Goal: Transaction & Acquisition: Purchase product/service

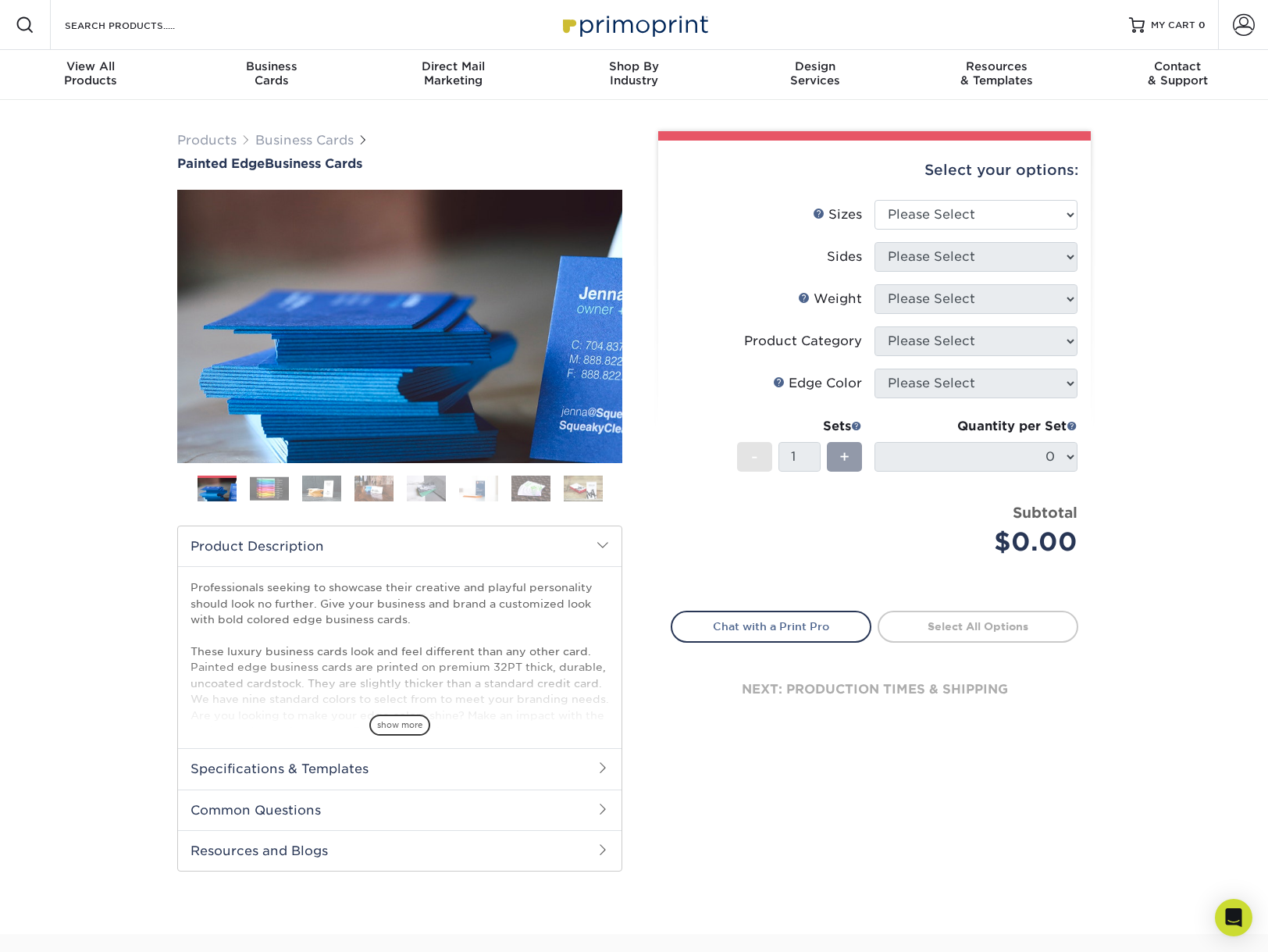
click at [275, 486] on img at bounding box center [269, 488] width 39 height 24
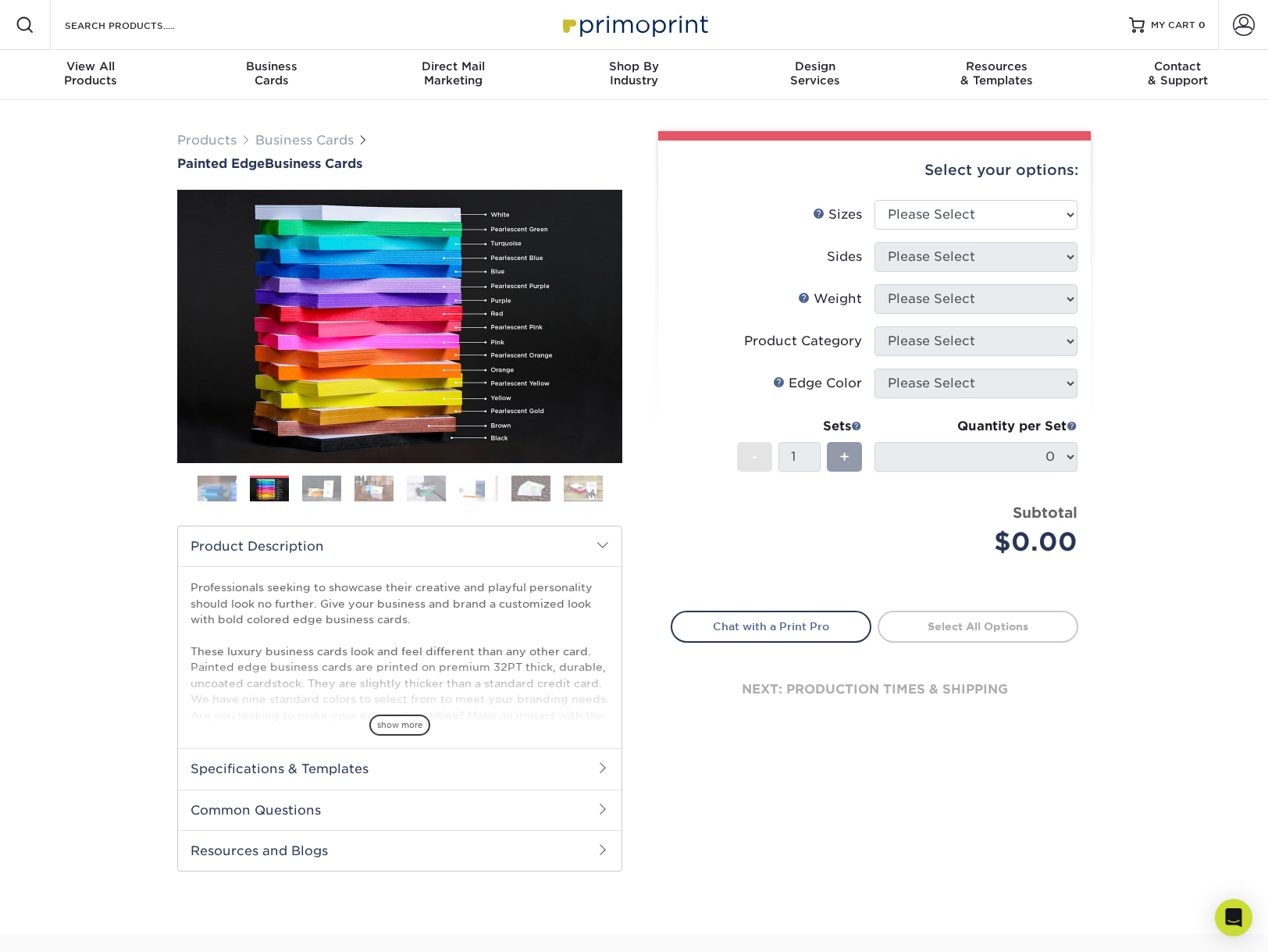
click at [314, 488] on img at bounding box center [322, 488] width 39 height 27
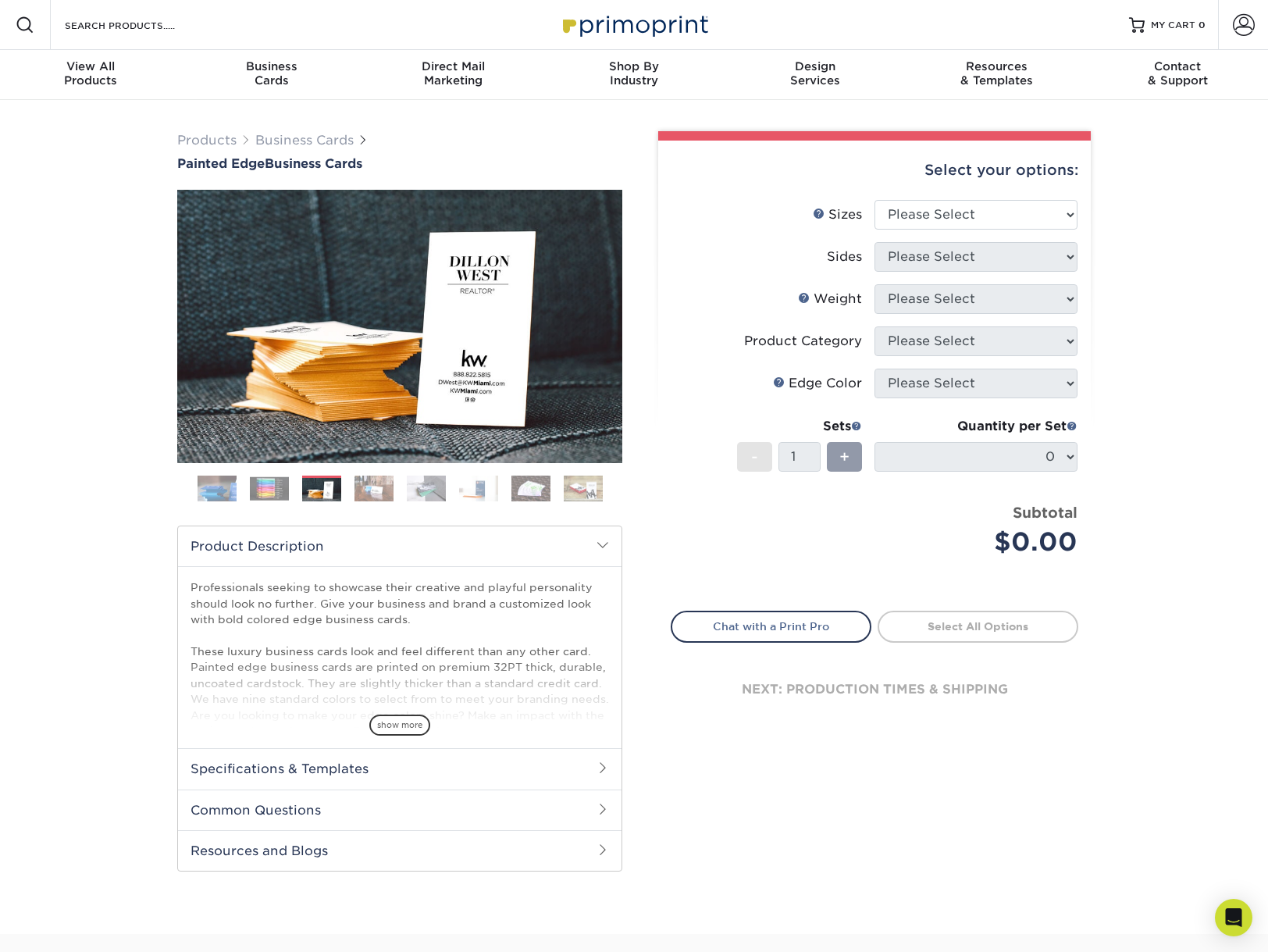
click at [366, 491] on img at bounding box center [374, 488] width 39 height 27
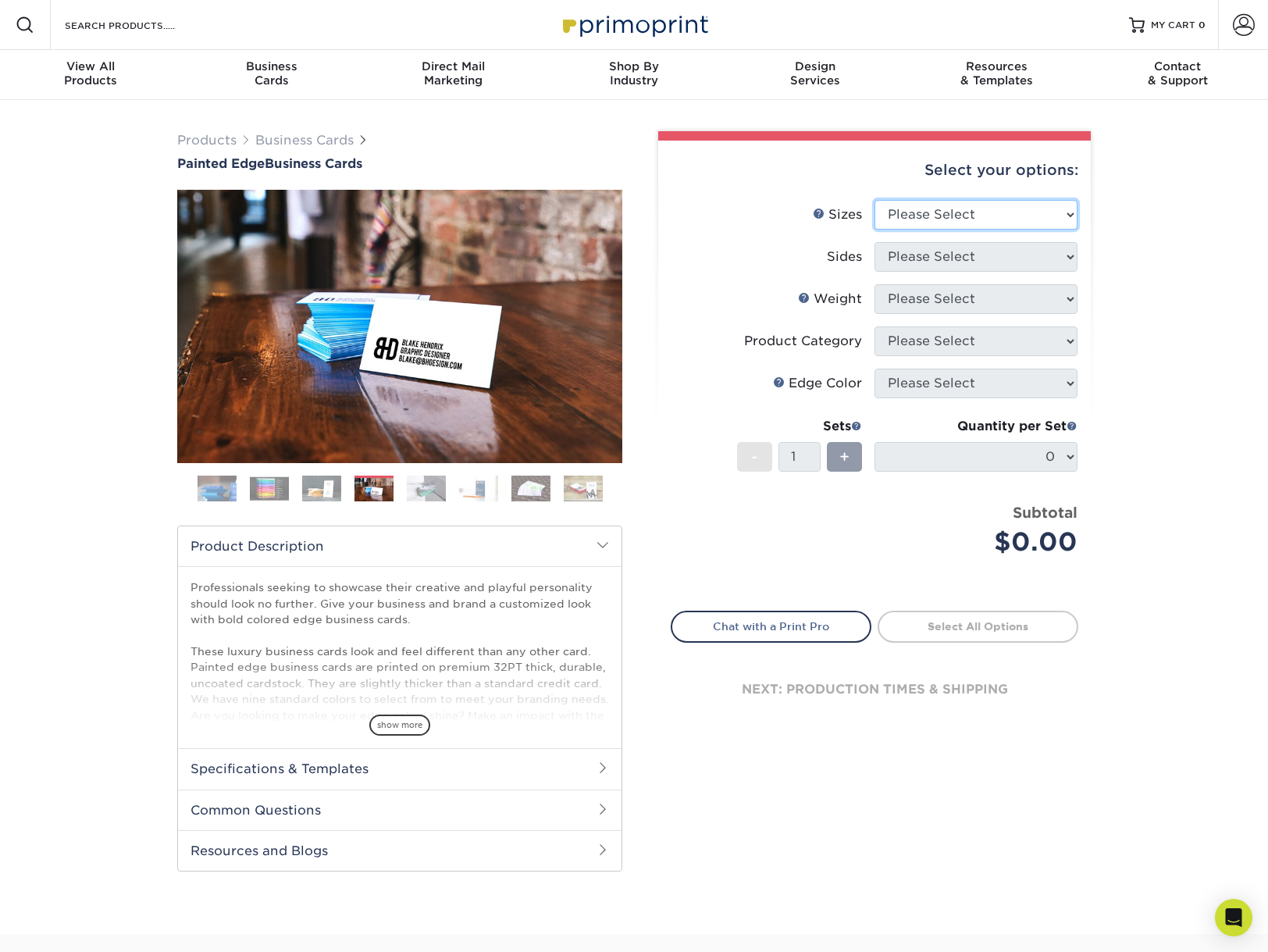
click at [916, 215] on select "Please Select 2" x 3.5" - Standard 2.125" x 3.375" - European 2.5" x 2.5" - Squ…" at bounding box center [976, 214] width 204 height 29
select select "2.50x2.50"
click at [875, 200] on select "Please Select 2" x 3.5" - Standard 2.125" x 3.375" - European 2.5" x 2.5" - Squ…" at bounding box center [976, 214] width 204 height 29
click at [913, 257] on select "Please Select Print Both Sides Print Front Only" at bounding box center [976, 256] width 204 height 29
select select "13abbda7-1d64-4f25-8bb2-c179b224825d"
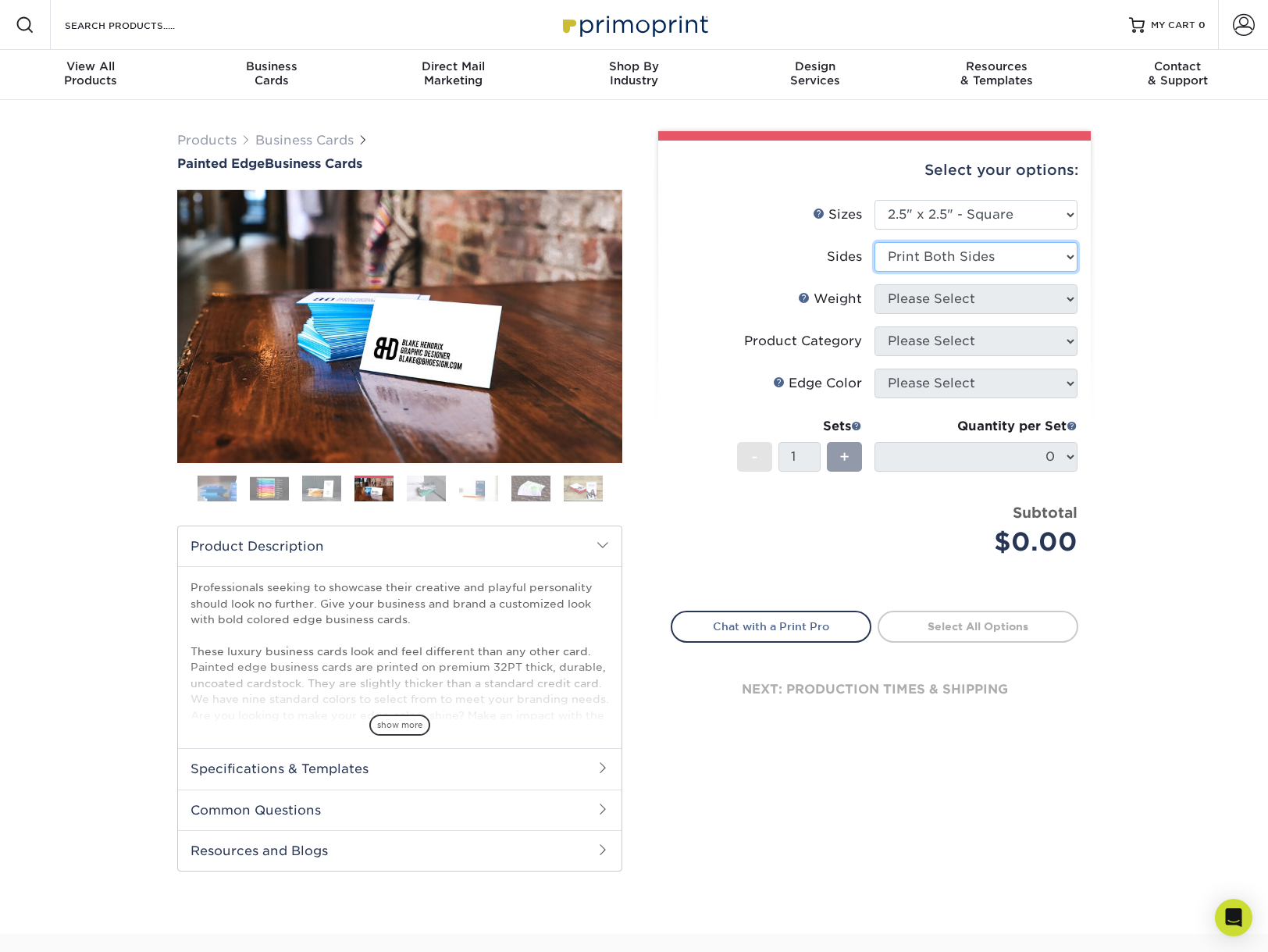
click at [875, 242] on select "Please Select Print Both Sides Print Front Only" at bounding box center [976, 256] width 204 height 29
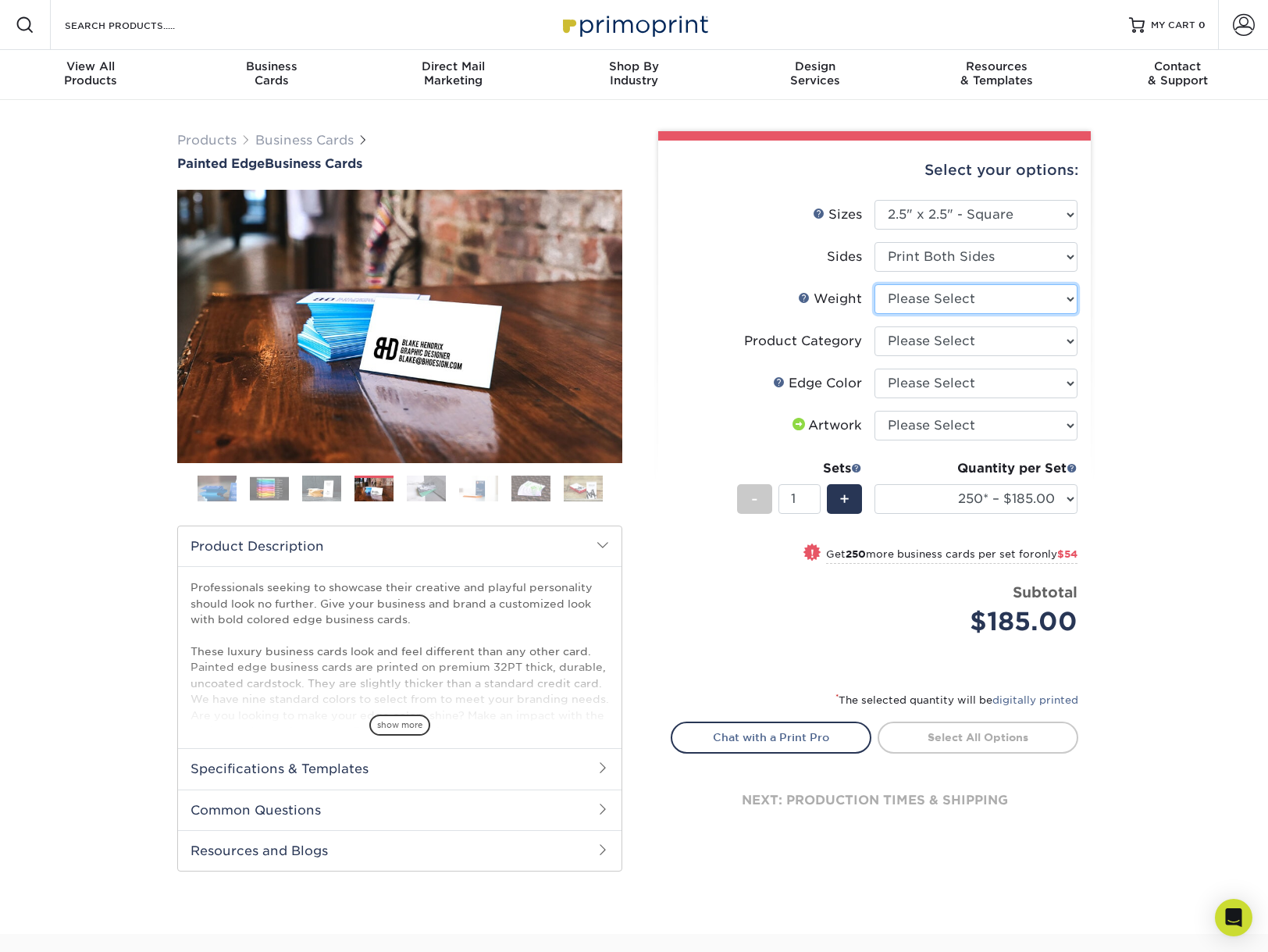
click at [905, 300] on select "Please Select 32PTUC" at bounding box center [976, 299] width 204 height 29
select select "32PTUC"
click at [875, 285] on select "Please Select 32PTUC" at bounding box center [976, 299] width 204 height 29
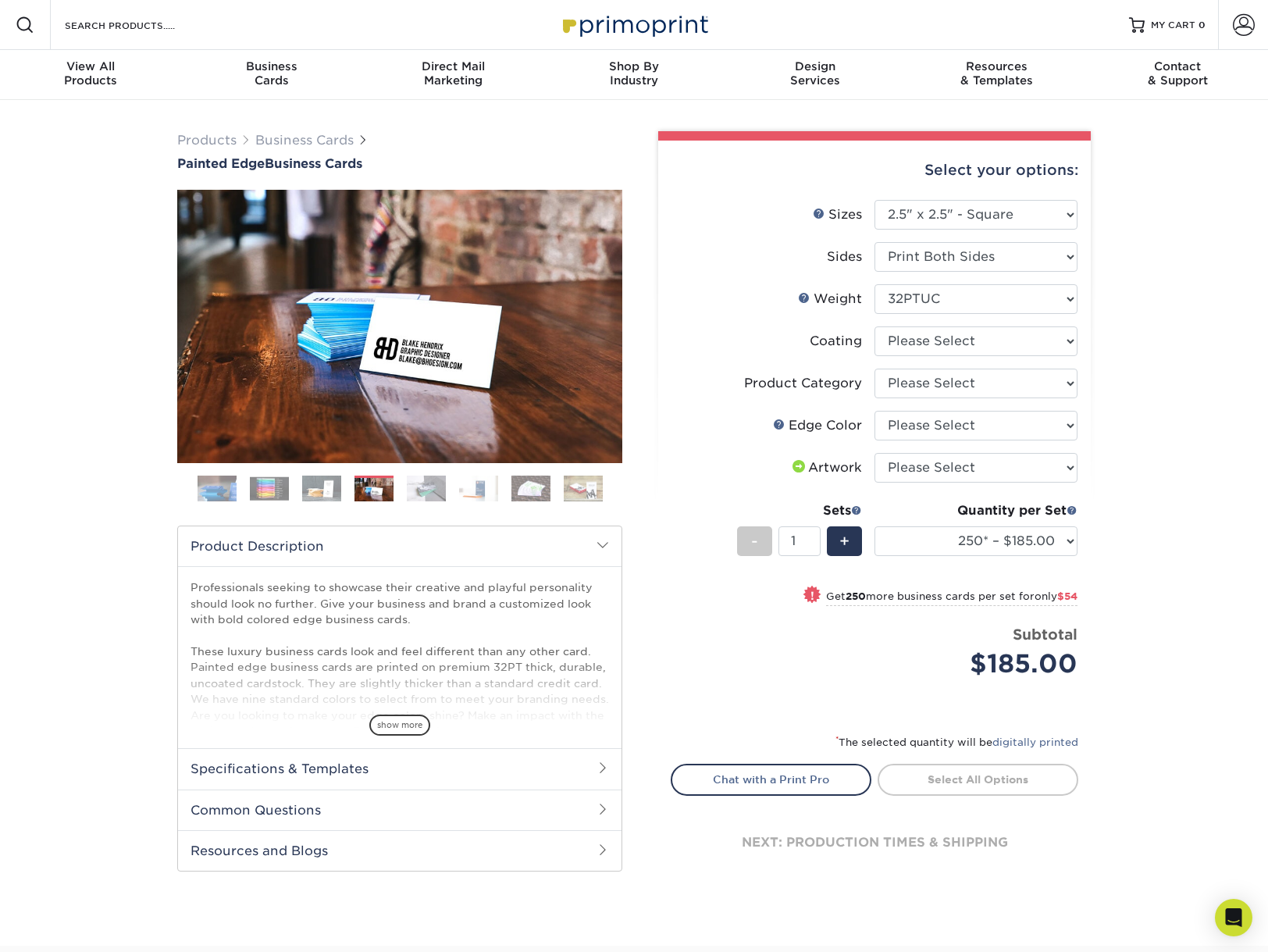
scroll to position [1, 0]
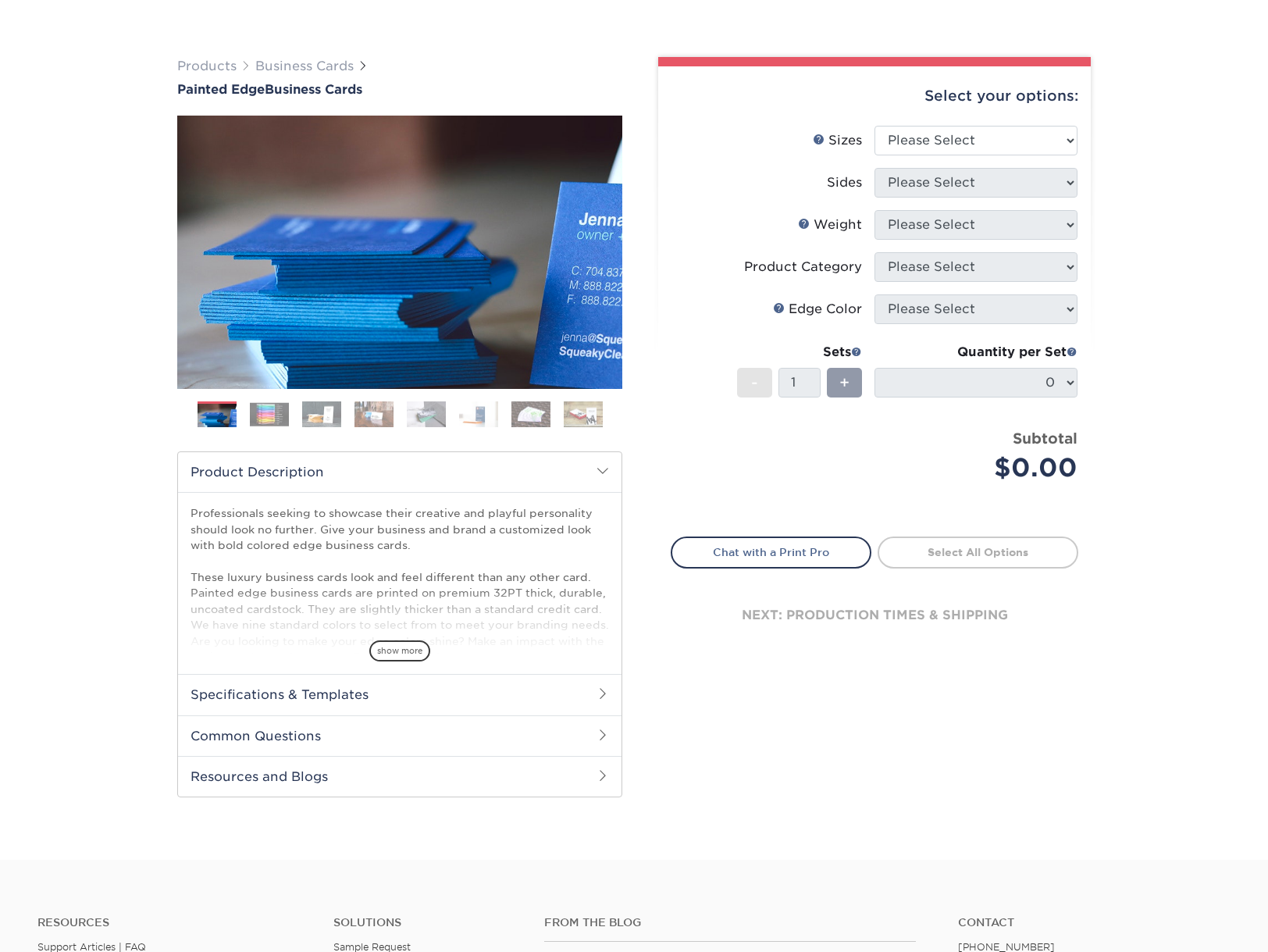
scroll to position [91, 0]
